Goal: Navigation & Orientation: Understand site structure

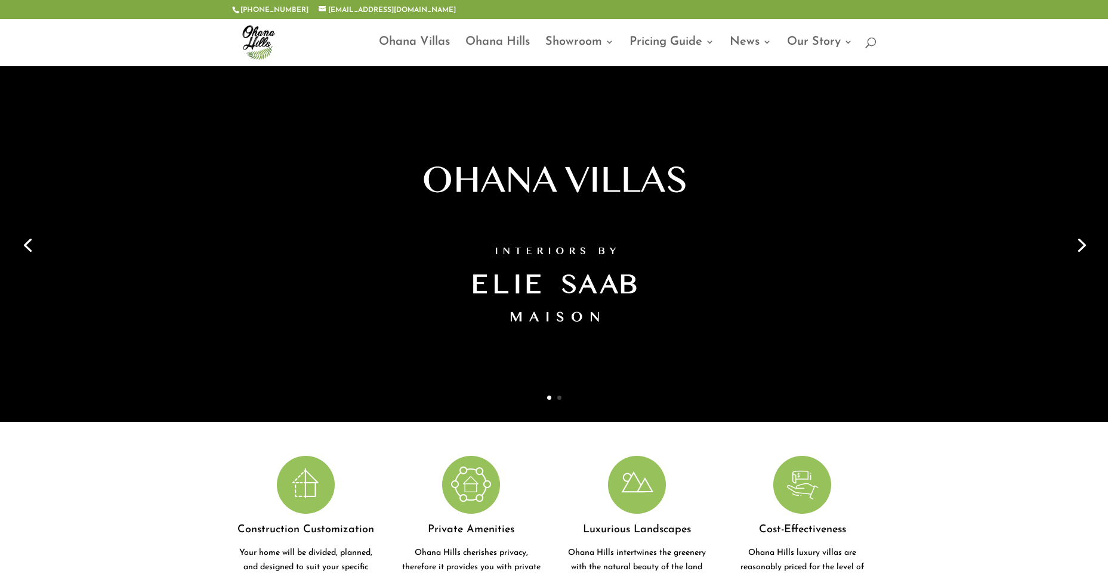
click at [1082, 254] on link "Next" at bounding box center [1081, 244] width 29 height 29
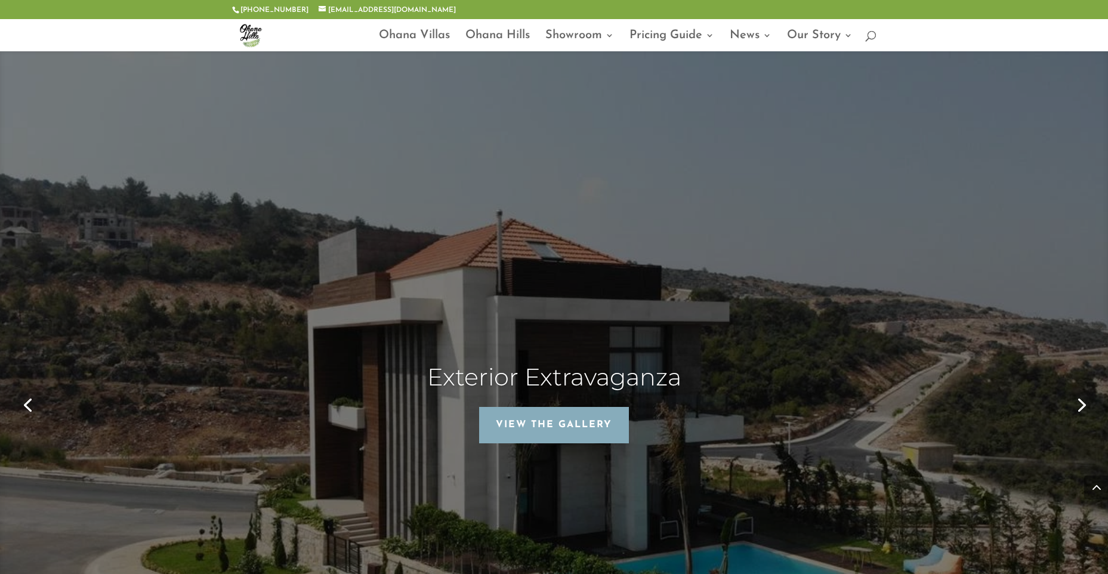
scroll to position [3163, 0]
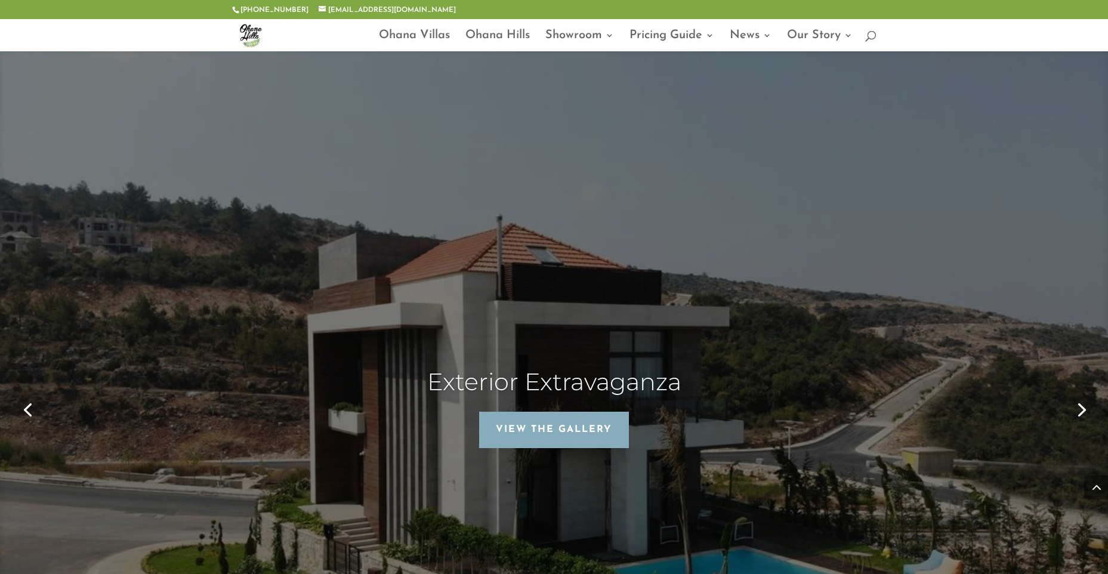
click at [1087, 395] on link "Next" at bounding box center [1081, 409] width 29 height 29
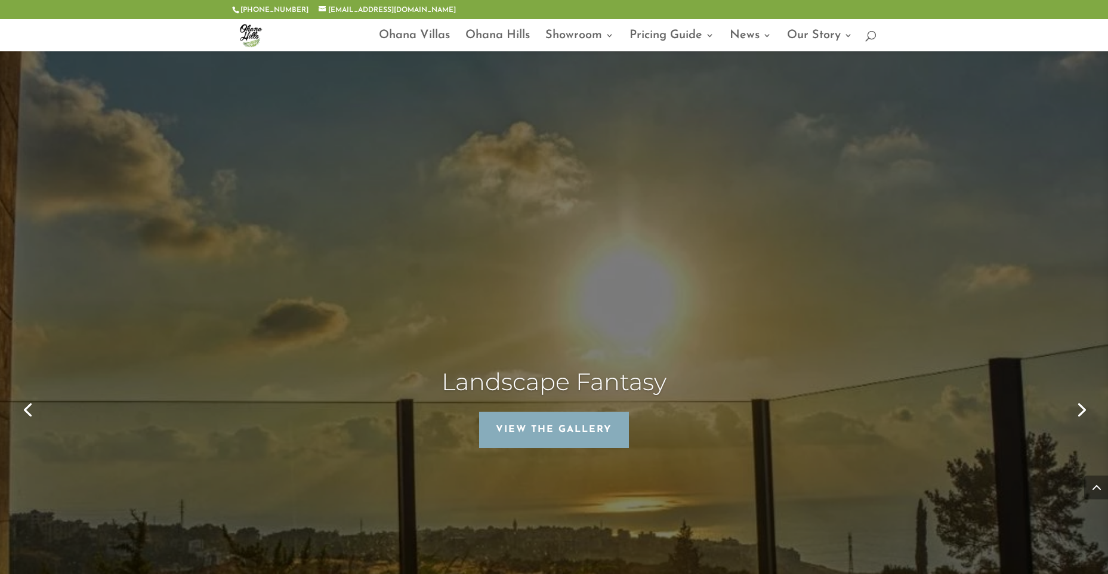
click at [1084, 395] on link "Next" at bounding box center [1081, 409] width 29 height 29
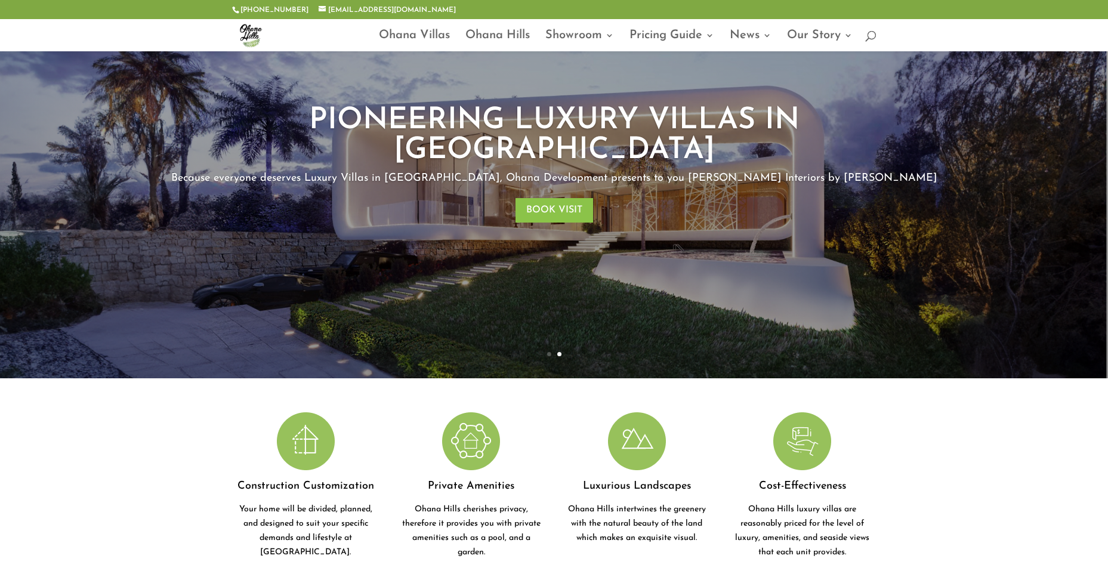
scroll to position [0, 0]
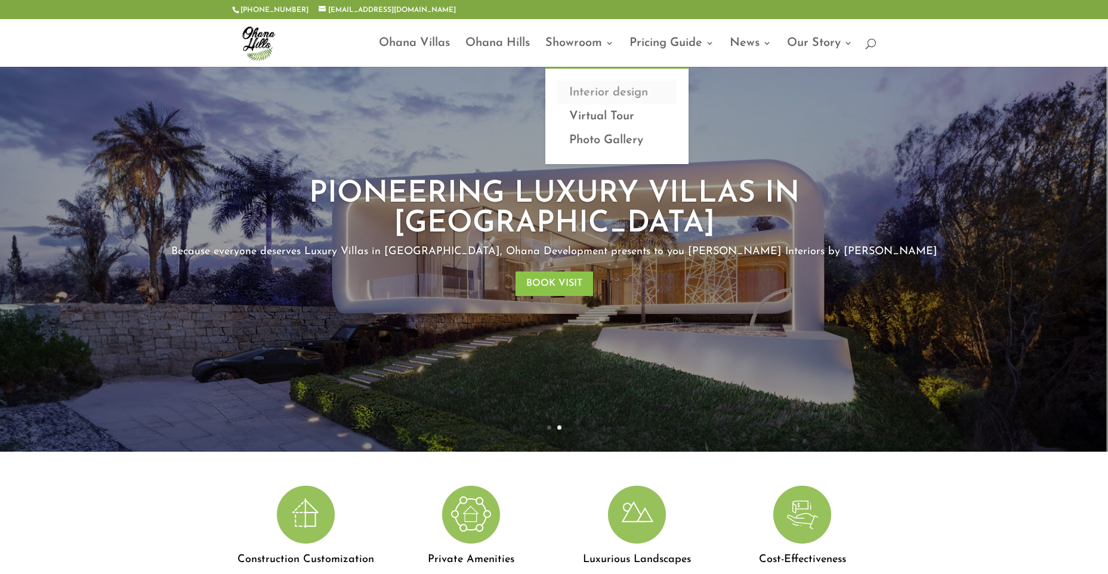
click at [605, 90] on link "Interior design" at bounding box center [616, 93] width 119 height 24
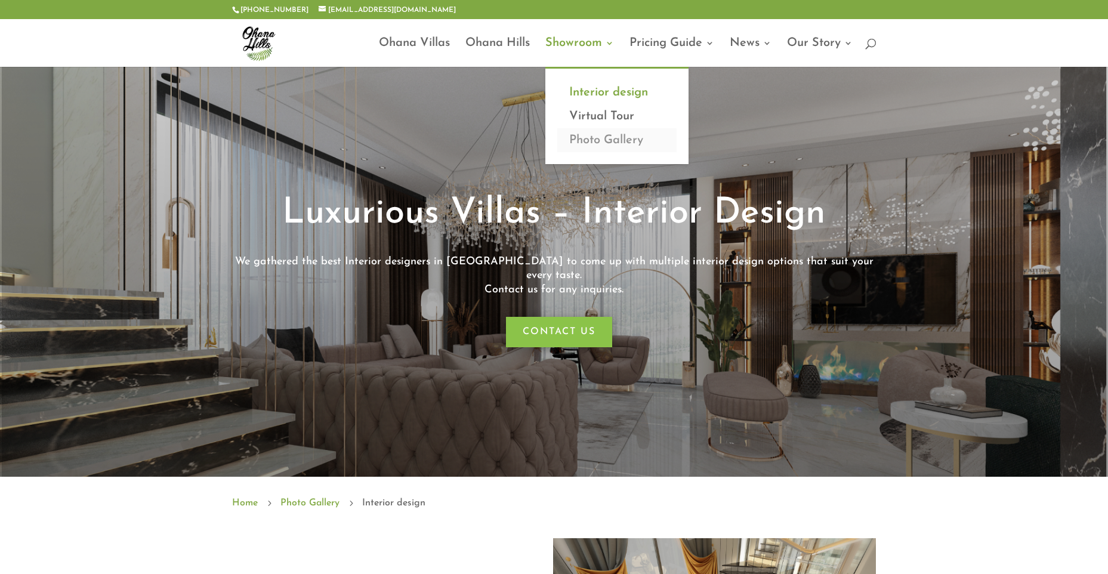
click at [587, 141] on link "Photo Gallery" at bounding box center [616, 140] width 119 height 24
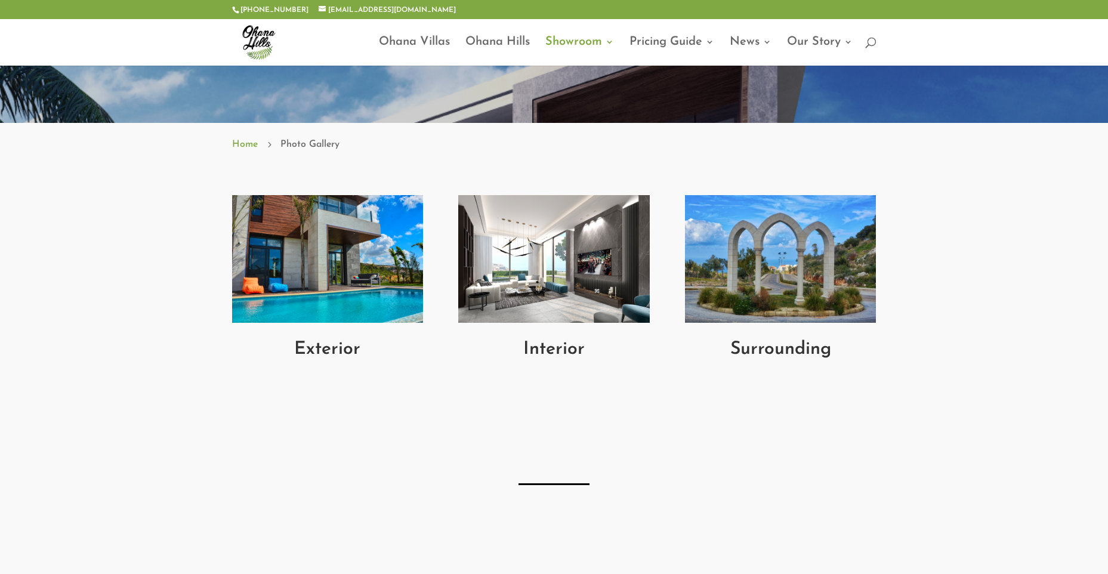
scroll to position [358, 0]
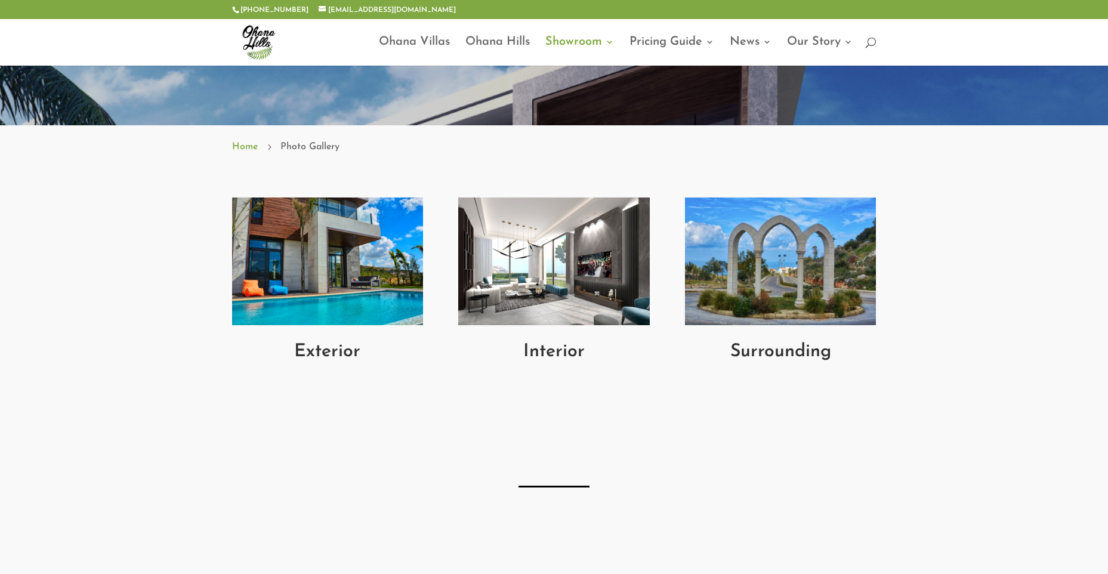
click at [374, 294] on img at bounding box center [327, 262] width 191 height 128
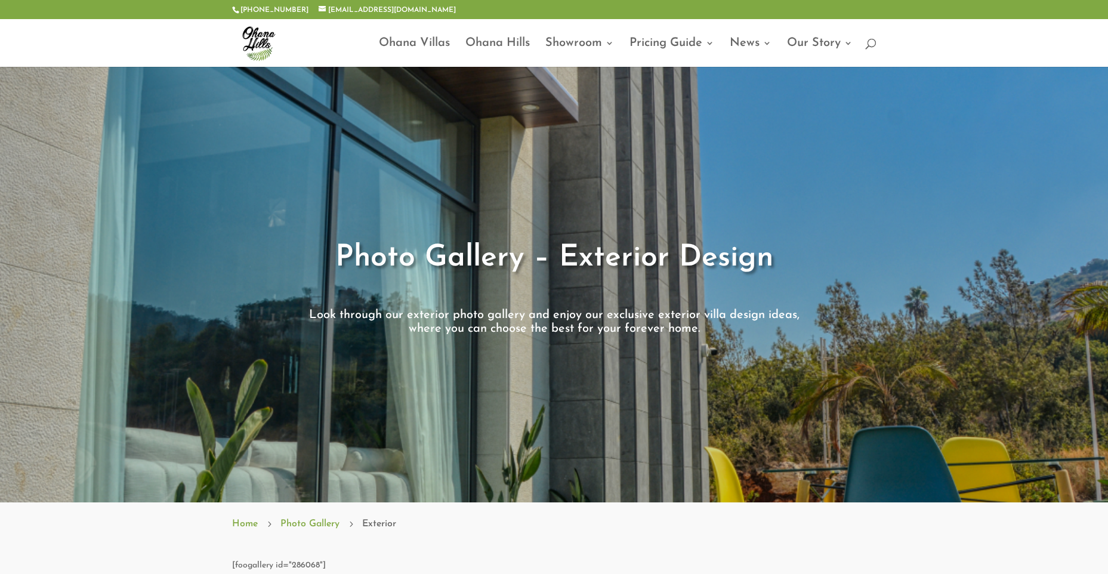
click at [409, 35] on div at bounding box center [554, 43] width 645 height 48
click at [414, 39] on link "Ohana Villas" at bounding box center [414, 53] width 71 height 28
click at [497, 43] on link "Ohana Hills" at bounding box center [498, 53] width 64 height 28
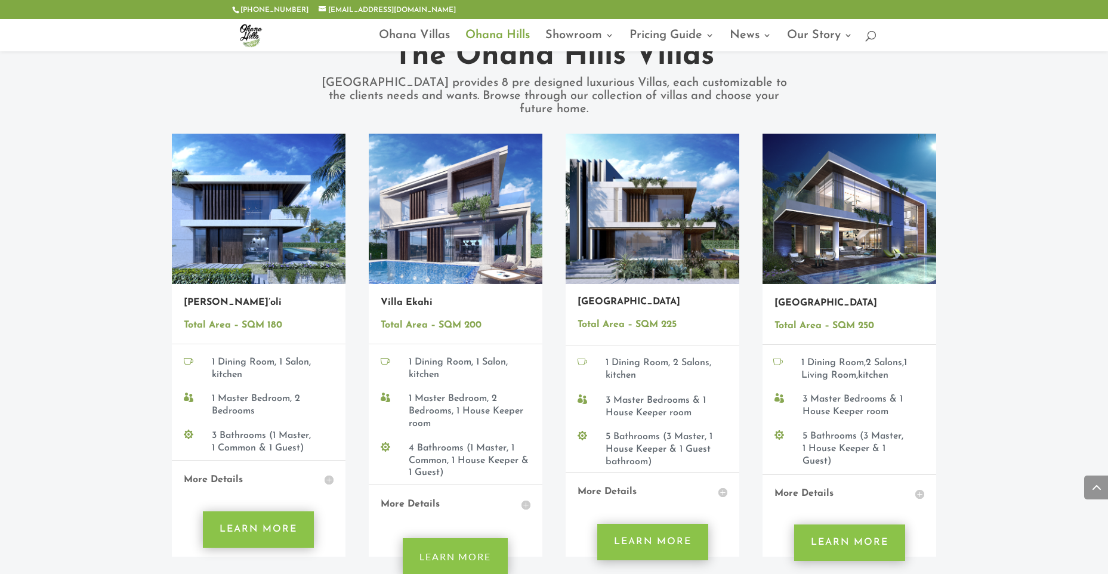
scroll to position [1074, 0]
